Goal: Check status: Check status

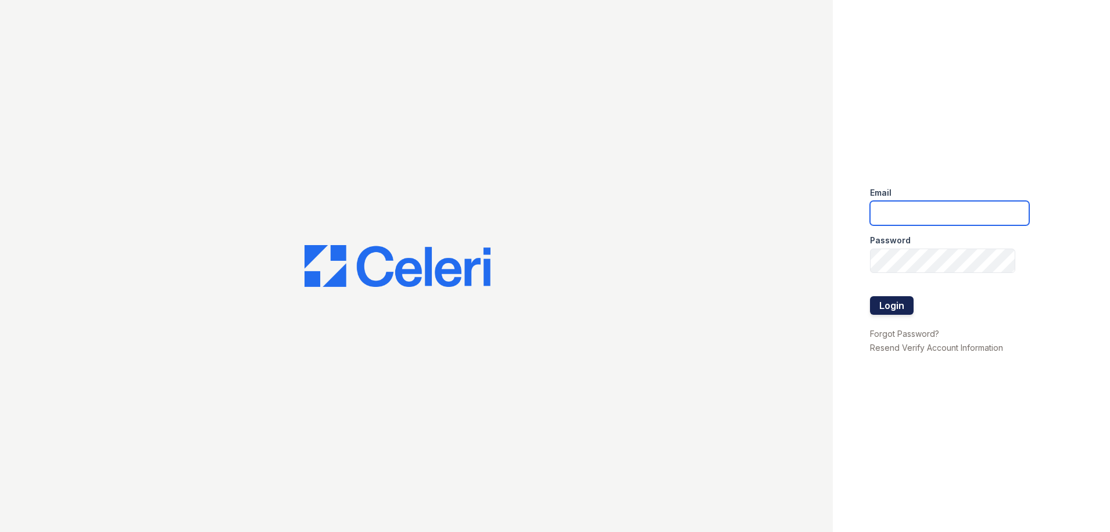
type input "[PERSON_NAME][EMAIL_ADDRESS][PERSON_NAME][DOMAIN_NAME]"
click at [891, 302] on button "Login" at bounding box center [892, 305] width 44 height 19
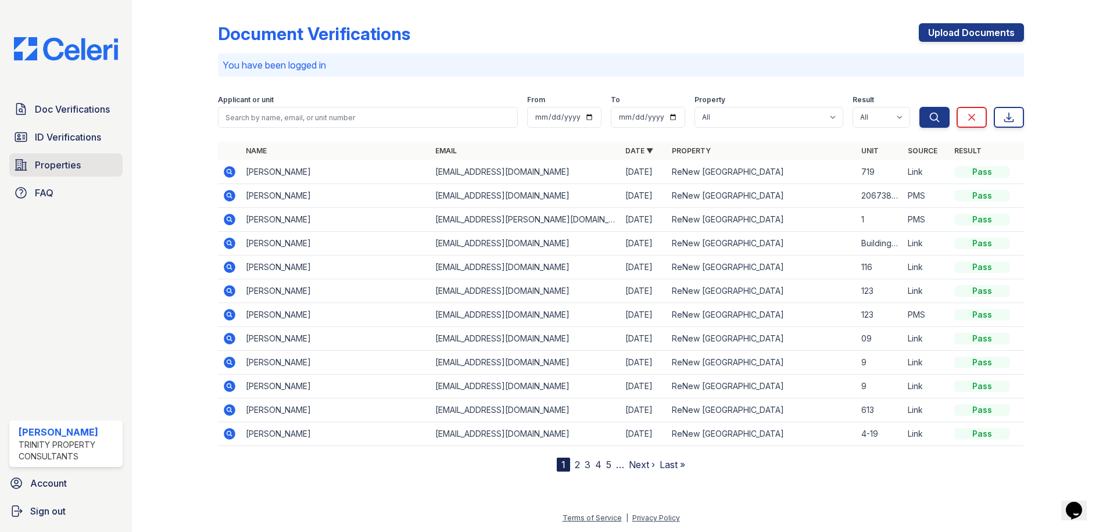
drag, startPoint x: 62, startPoint y: 174, endPoint x: 101, endPoint y: 174, distance: 38.9
click at [62, 174] on link "Properties" at bounding box center [65, 164] width 113 height 23
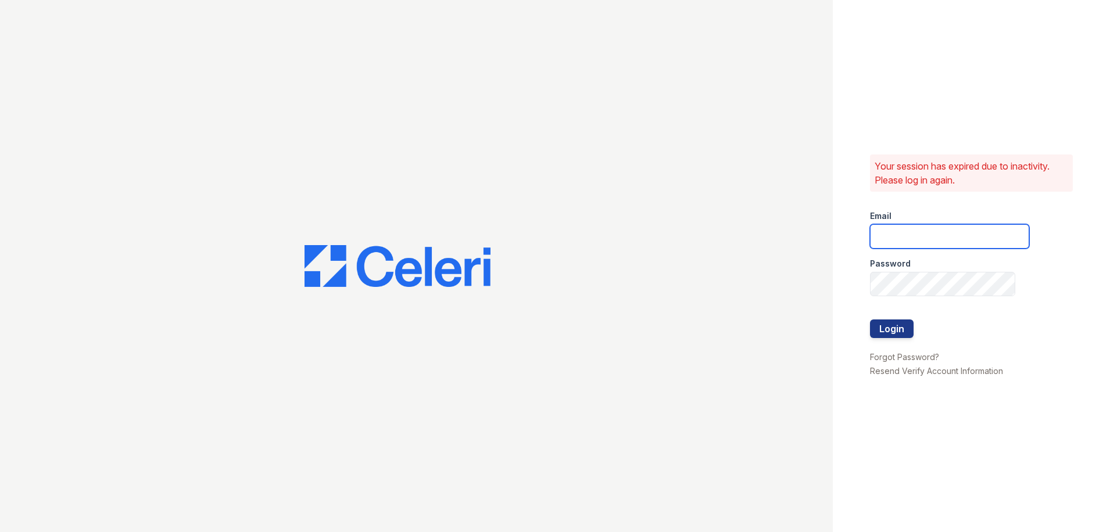
type input "candice.payne@trinity-pm.com"
click at [897, 330] on button "Login" at bounding box center [892, 329] width 44 height 19
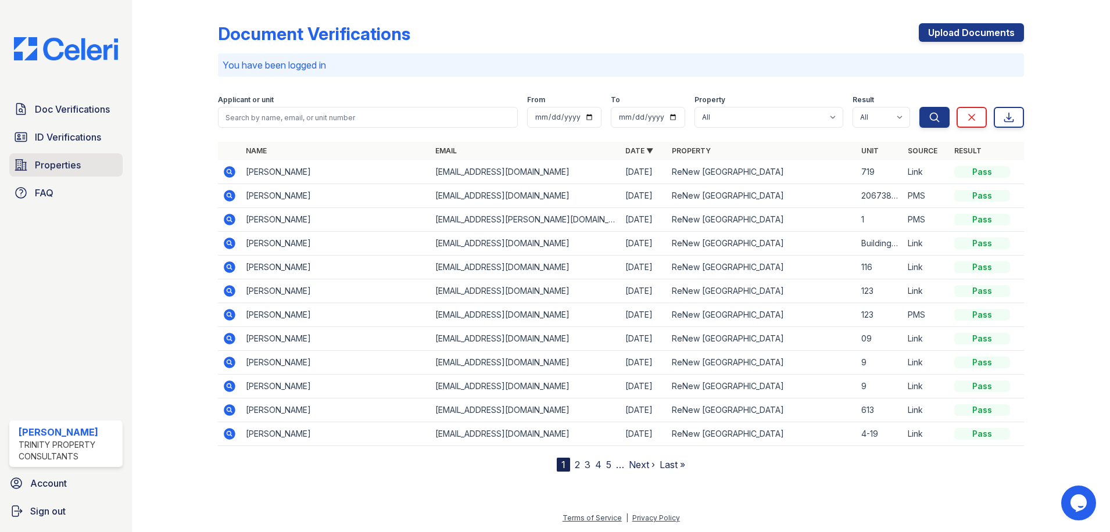
click at [76, 172] on link "Properties" at bounding box center [65, 164] width 113 height 23
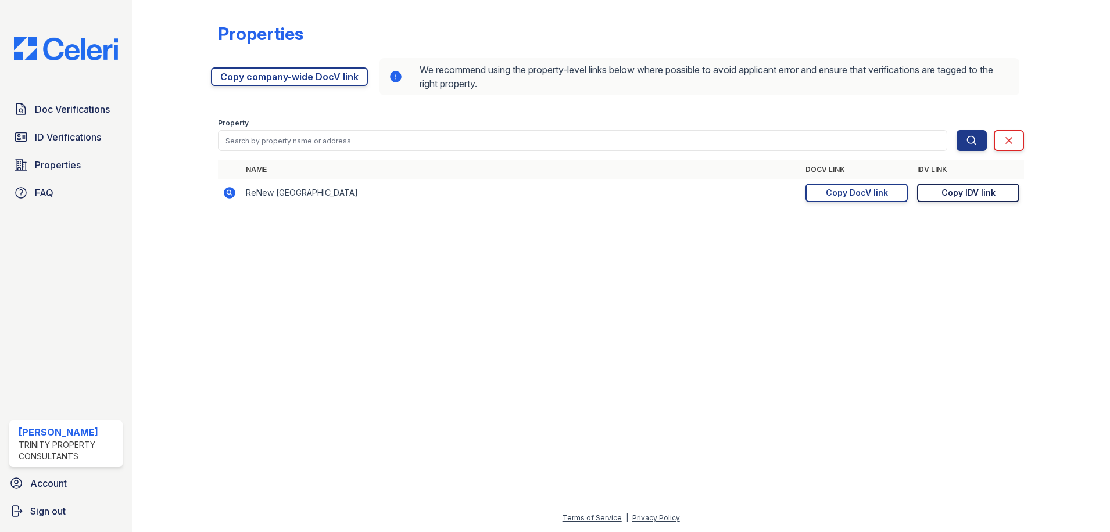
click at [943, 194] on div "Copy IDV link" at bounding box center [968, 193] width 54 height 12
click at [76, 116] on span "Doc Verifications" at bounding box center [72, 109] width 75 height 14
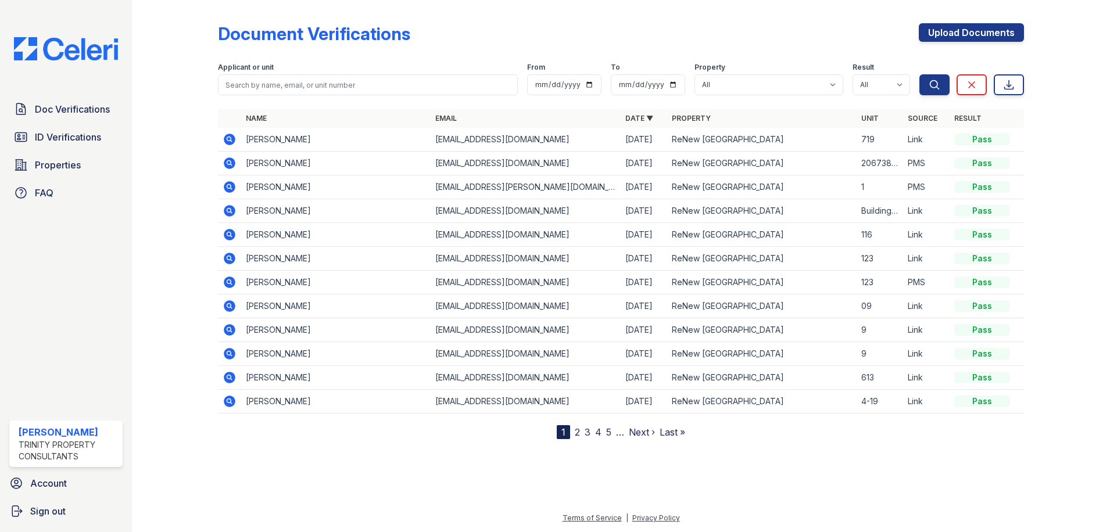
click at [231, 138] on icon at bounding box center [230, 140] width 14 height 14
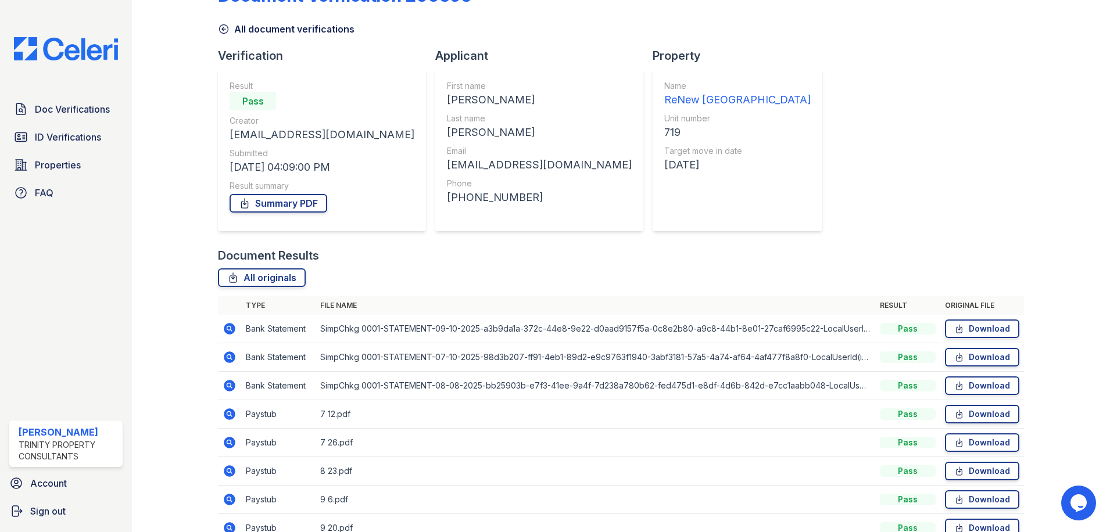
scroll to position [100, 0]
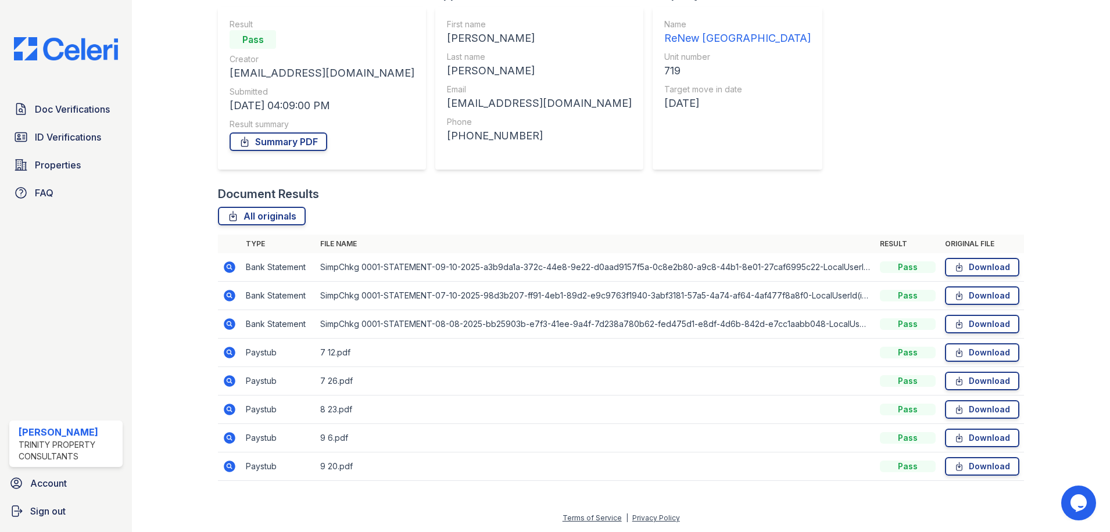
click at [228, 353] on icon at bounding box center [228, 351] width 3 height 3
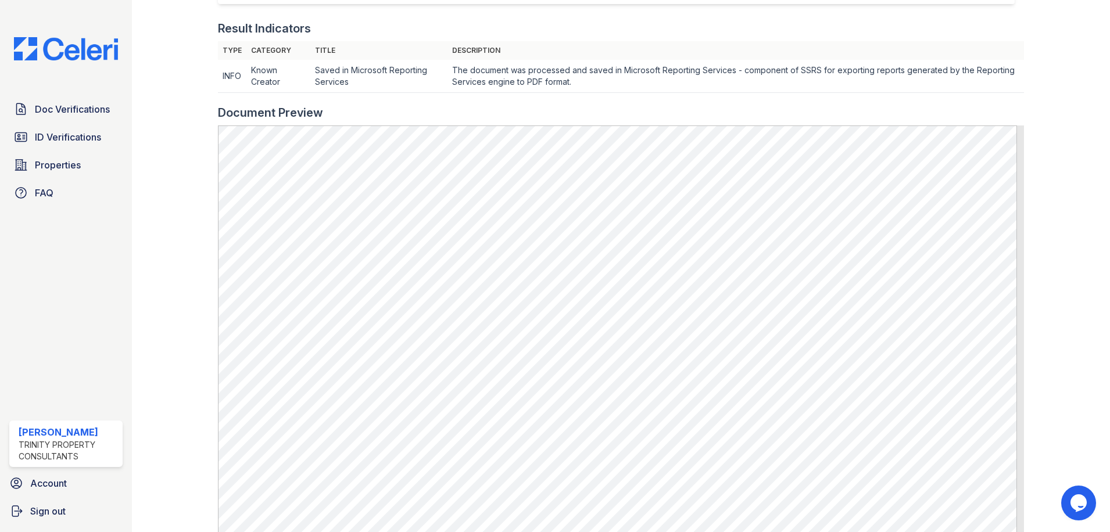
scroll to position [349, 0]
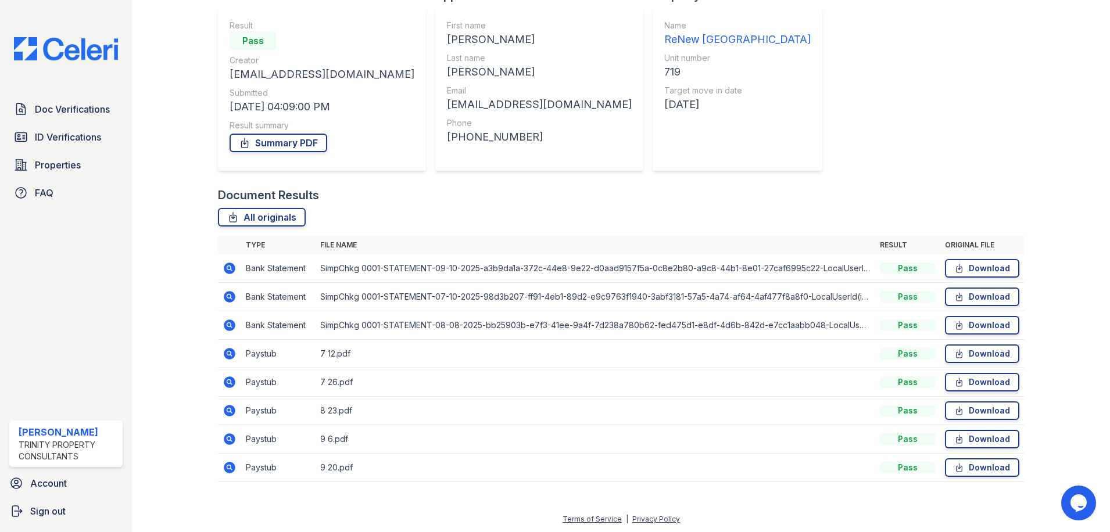
scroll to position [100, 0]
click at [224, 325] on icon at bounding box center [230, 324] width 12 height 12
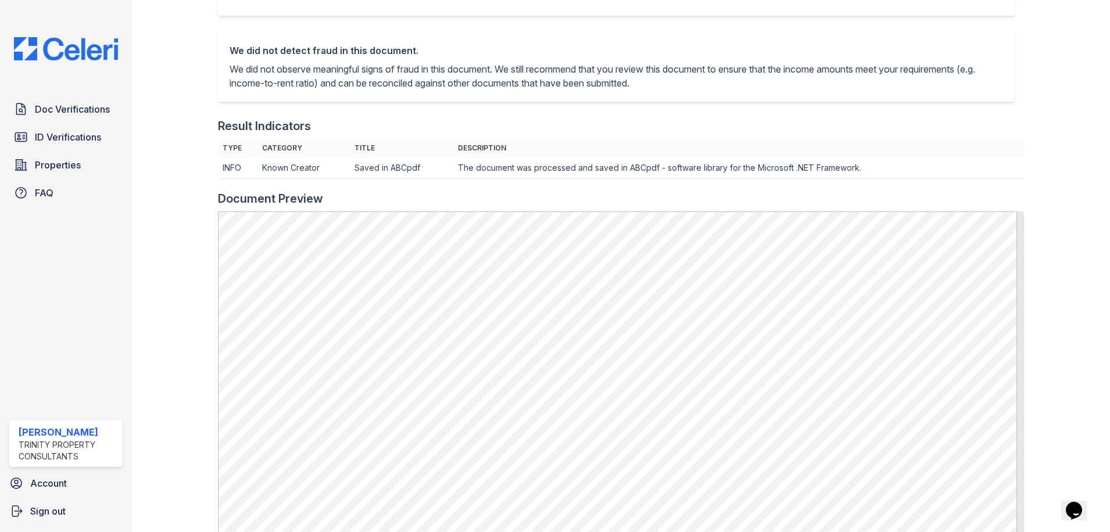
scroll to position [407, 0]
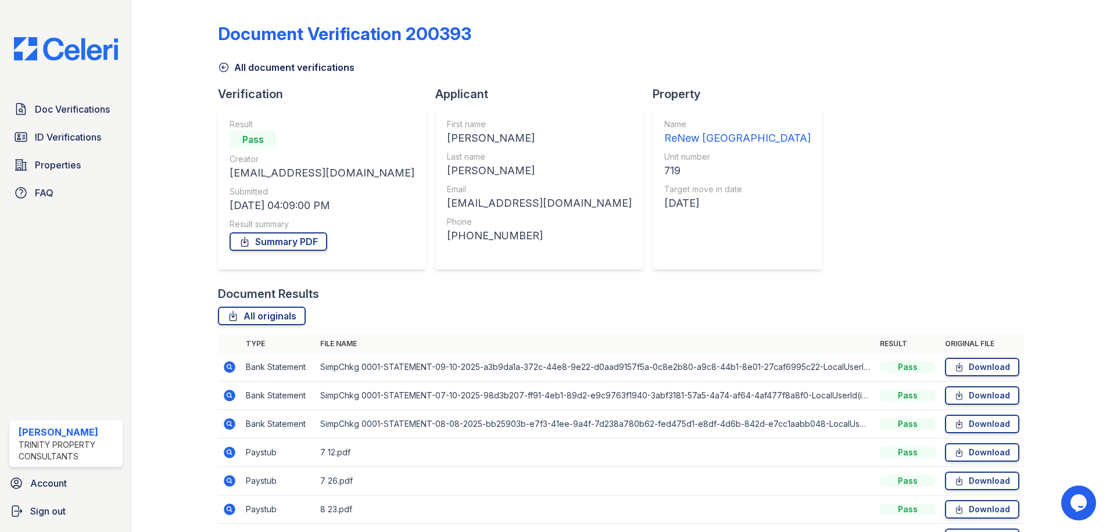
click at [230, 369] on icon at bounding box center [230, 367] width 14 height 14
